Goal: Communication & Community: Answer question/provide support

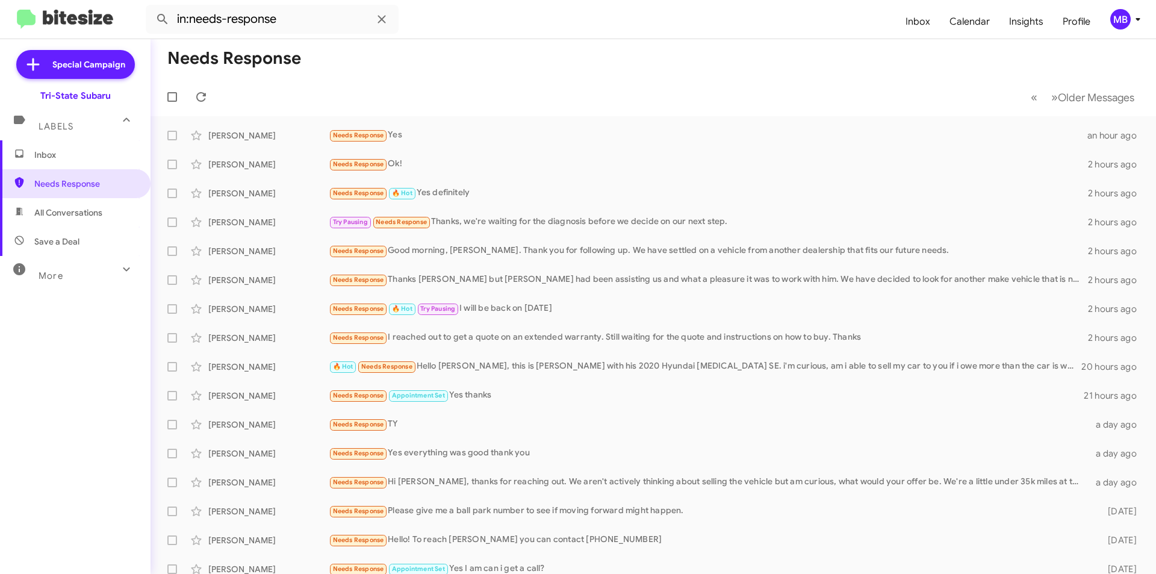
click at [72, 154] on span "Inbox" at bounding box center [85, 155] width 102 height 12
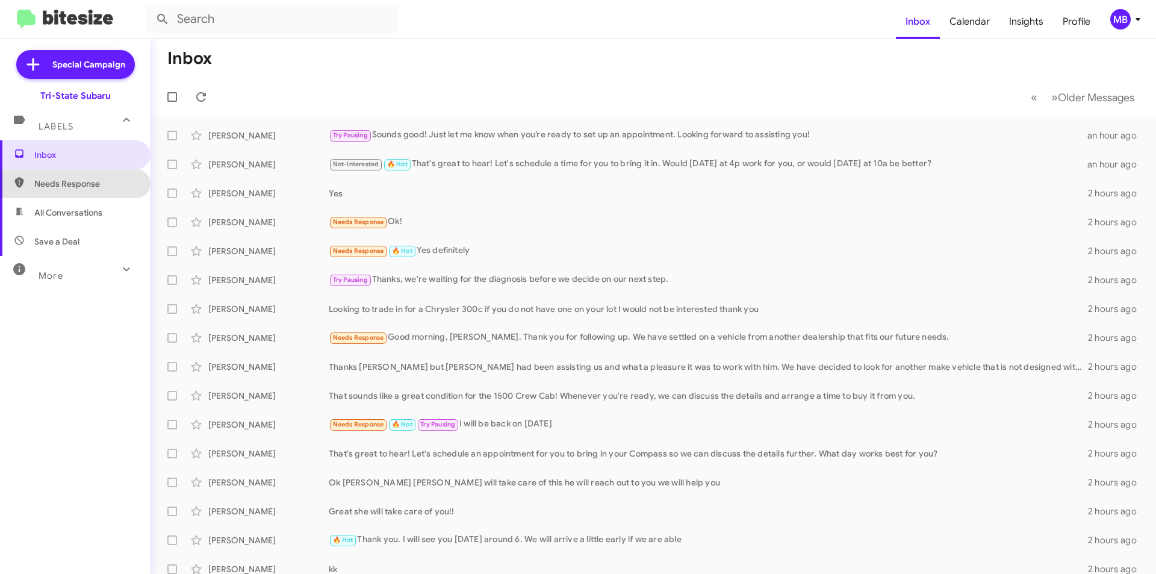
click at [75, 176] on span "Needs Response" at bounding box center [75, 183] width 151 height 29
type input "in:needs-response"
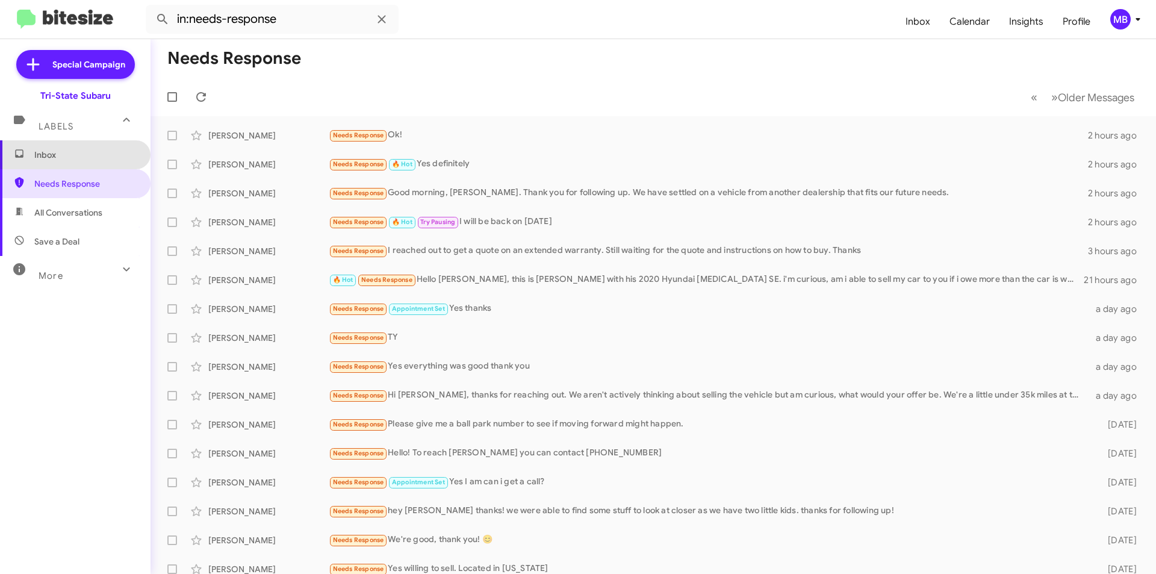
click at [119, 151] on span "Inbox" at bounding box center [85, 155] width 102 height 12
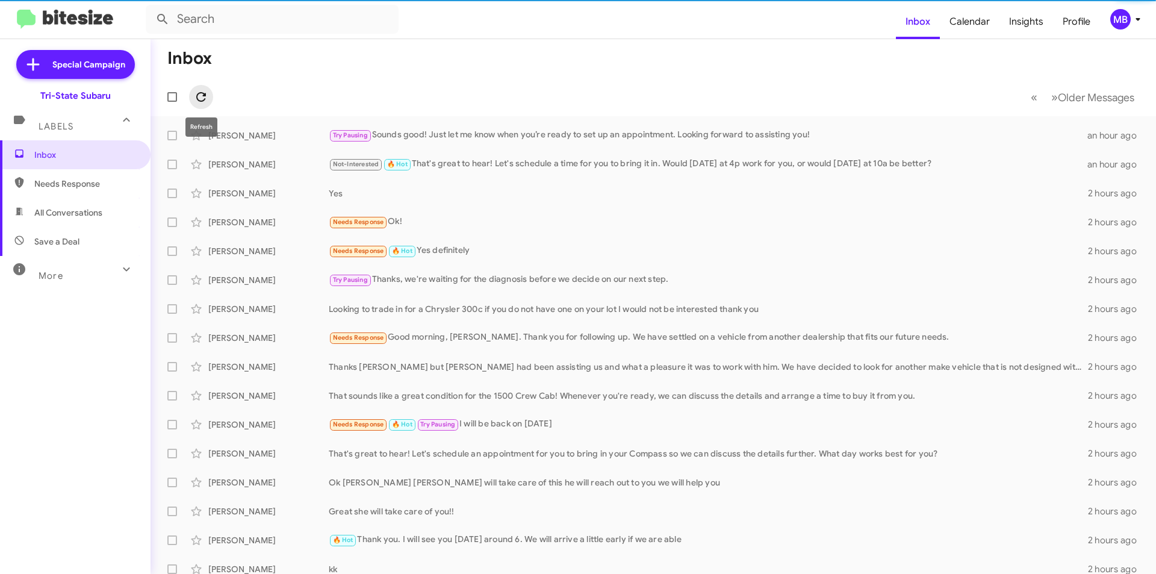
click at [198, 101] on icon at bounding box center [201, 97] width 14 height 14
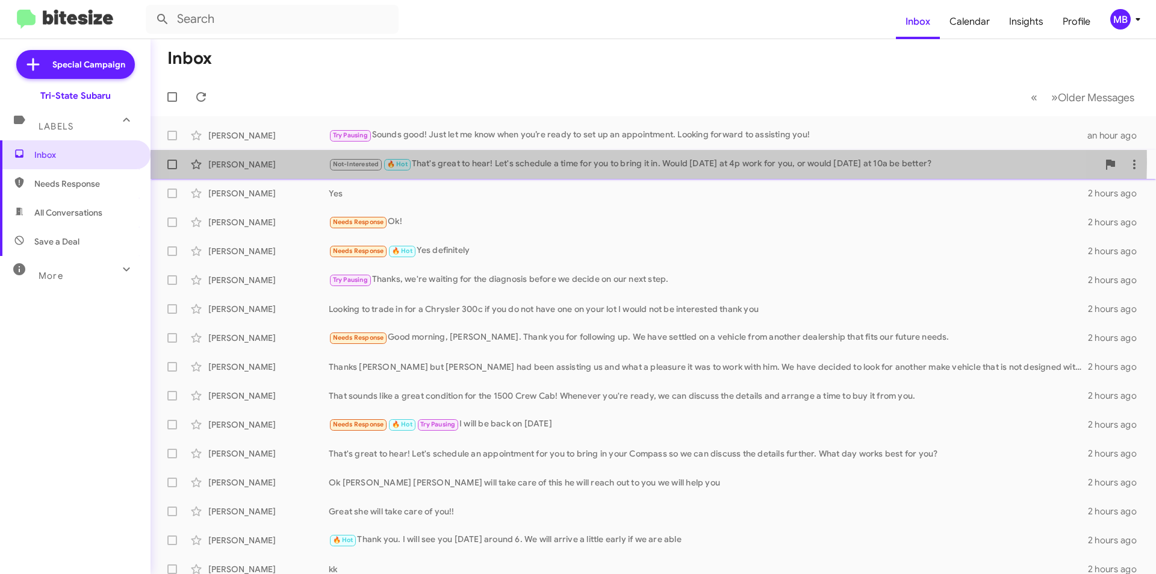
click at [581, 163] on div "Not-Interested 🔥 Hot That's great to hear! Let's schedule a time for you to bri…" at bounding box center [714, 164] width 770 height 14
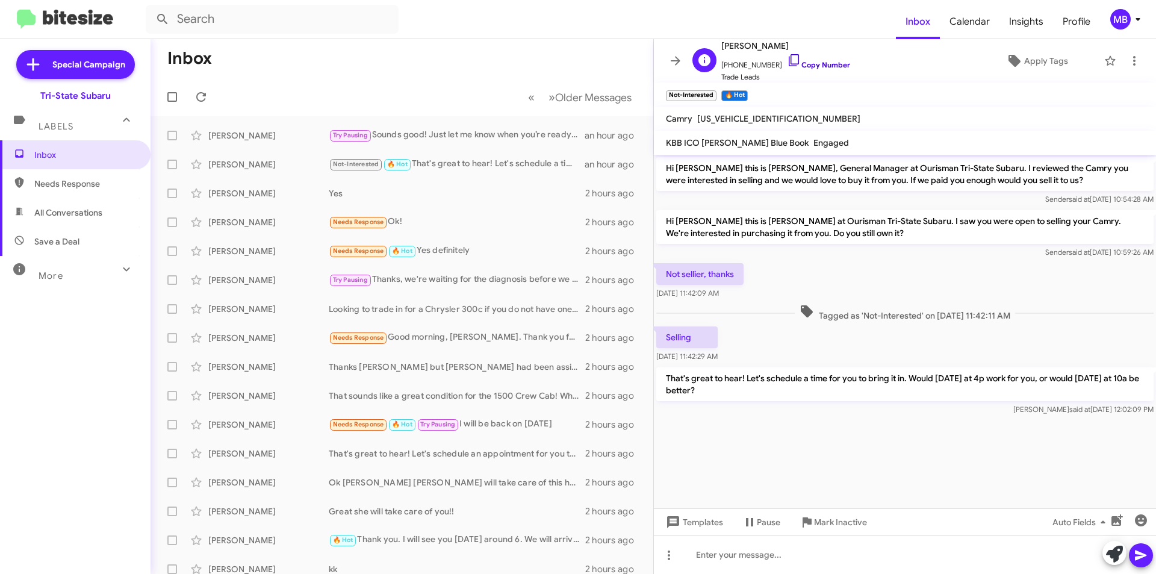
click at [816, 64] on link "Copy Number" at bounding box center [818, 64] width 63 height 9
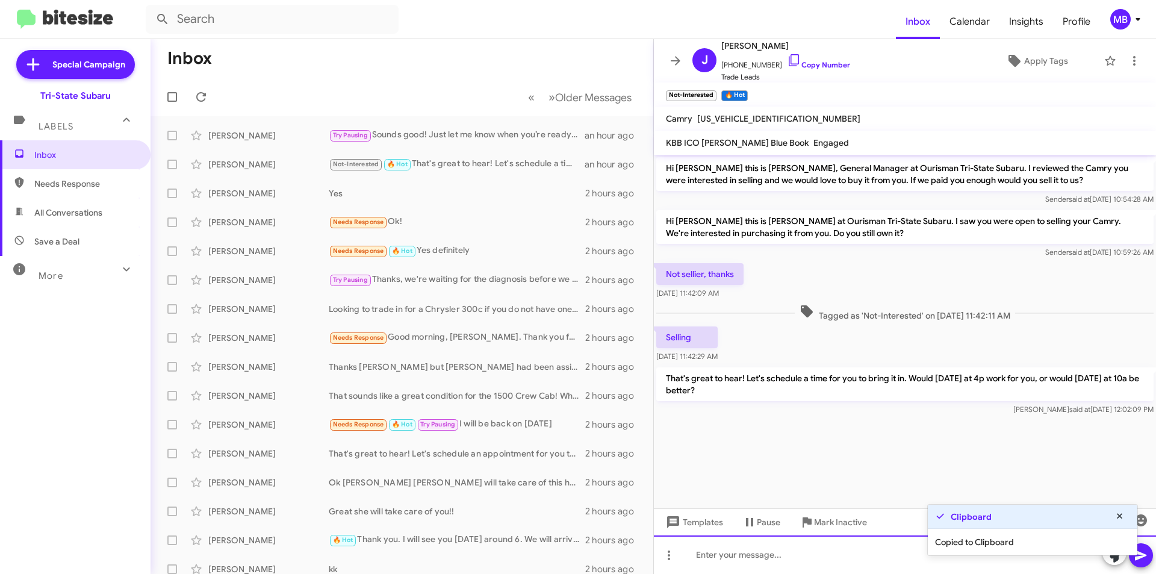
click at [841, 567] on div at bounding box center [905, 554] width 502 height 39
click at [1129, 60] on icon at bounding box center [1134, 61] width 14 height 14
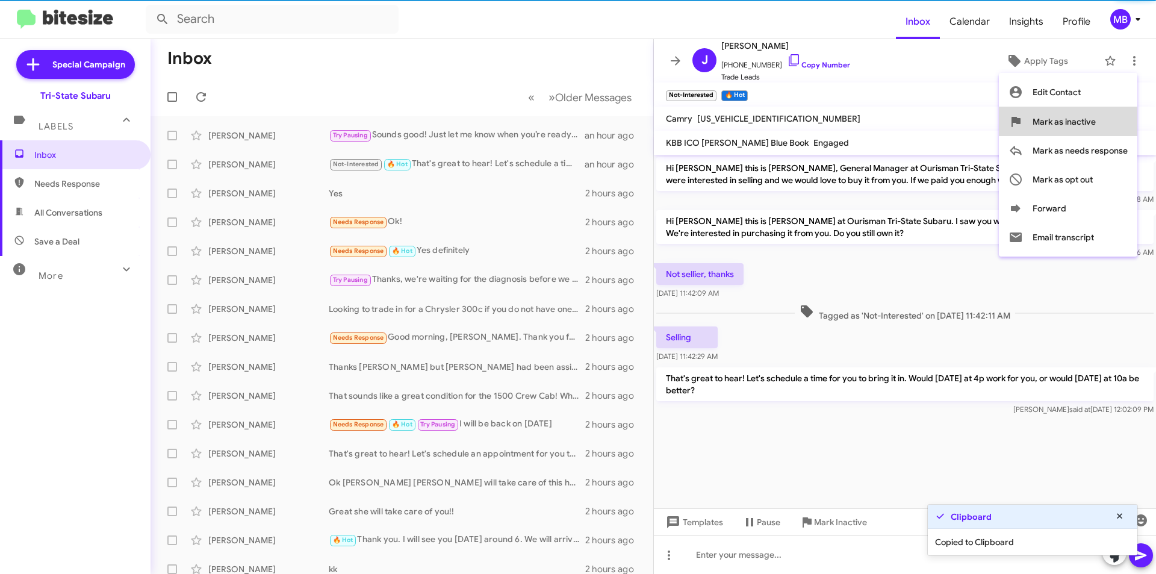
click at [1092, 124] on span "Mark as inactive" at bounding box center [1064, 121] width 63 height 29
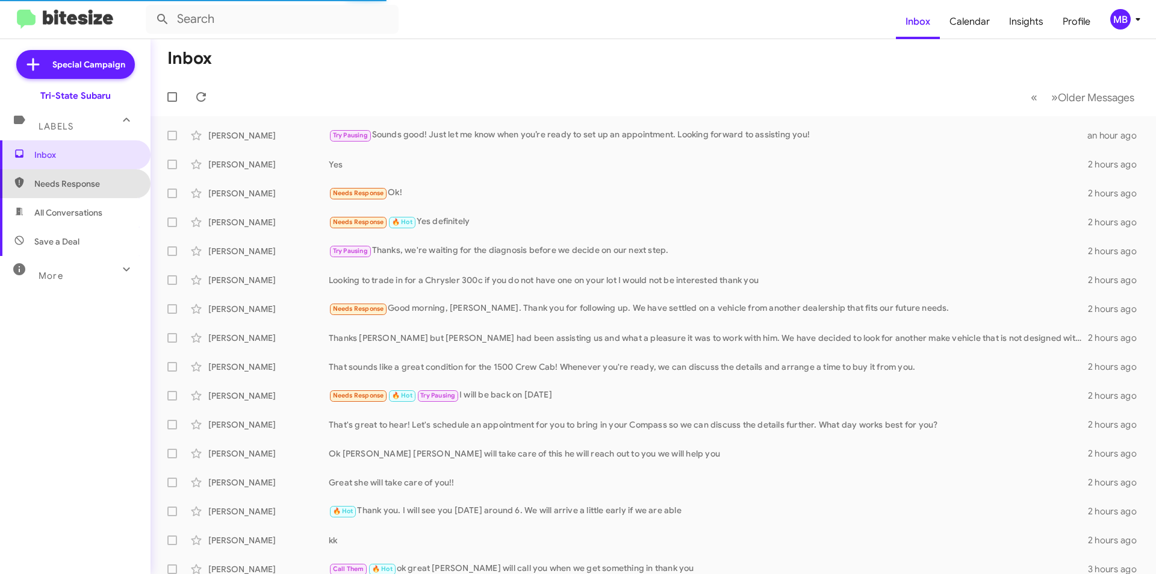
click at [79, 185] on span "Needs Response" at bounding box center [85, 184] width 102 height 12
type input "in:needs-response"
